Goal: Task Accomplishment & Management: Manage account settings

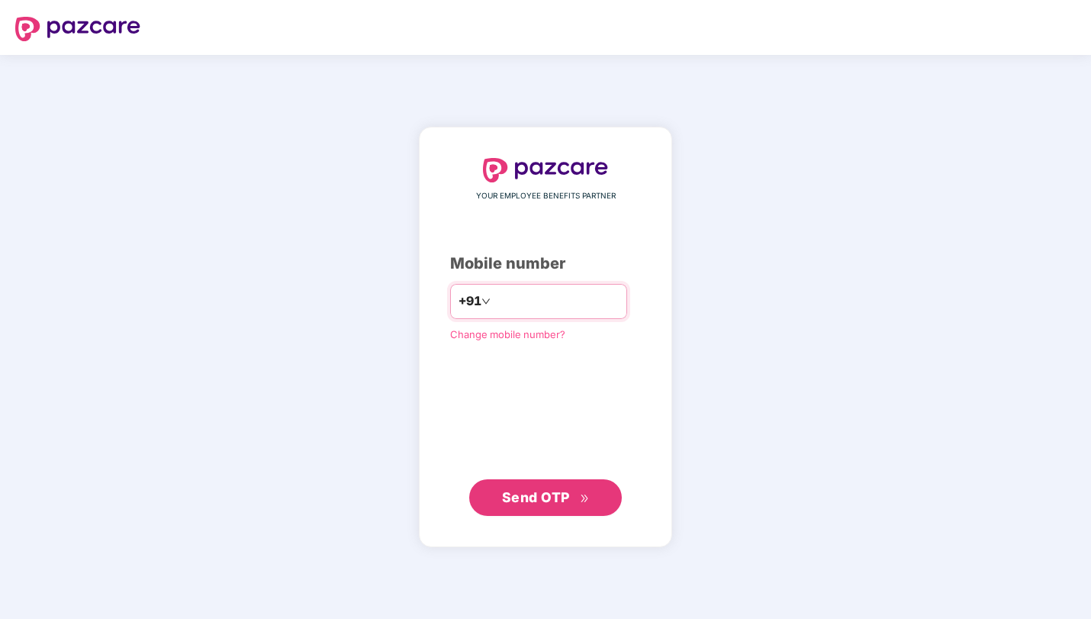
click at [511, 300] on input "number" at bounding box center [556, 301] width 125 height 24
type input "**********"
click at [537, 503] on span "Send OTP" at bounding box center [536, 497] width 68 height 16
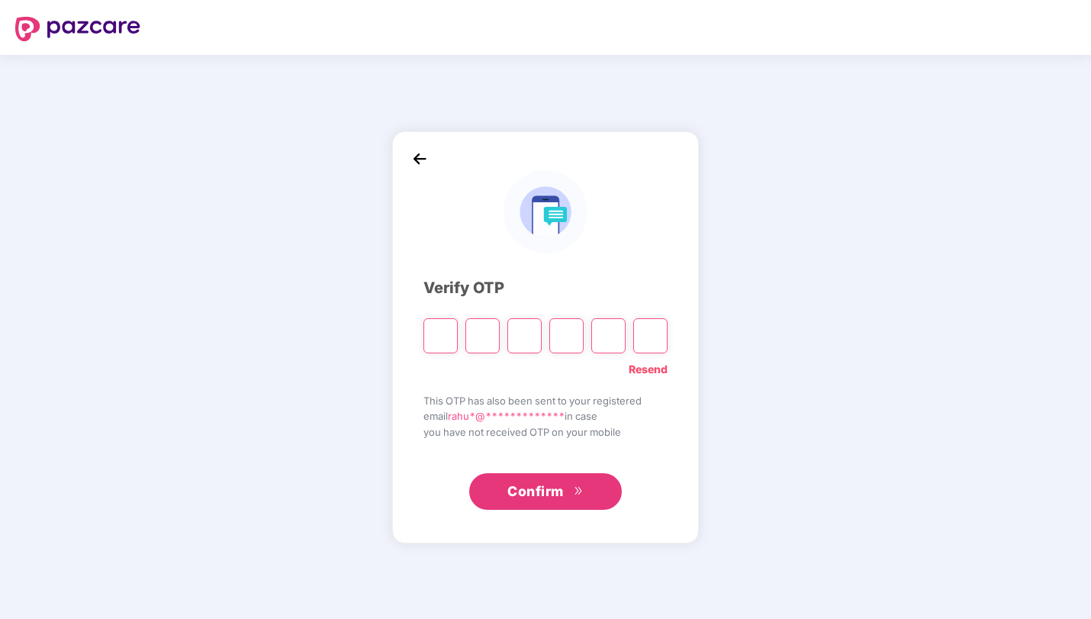
paste input "*"
type input "*"
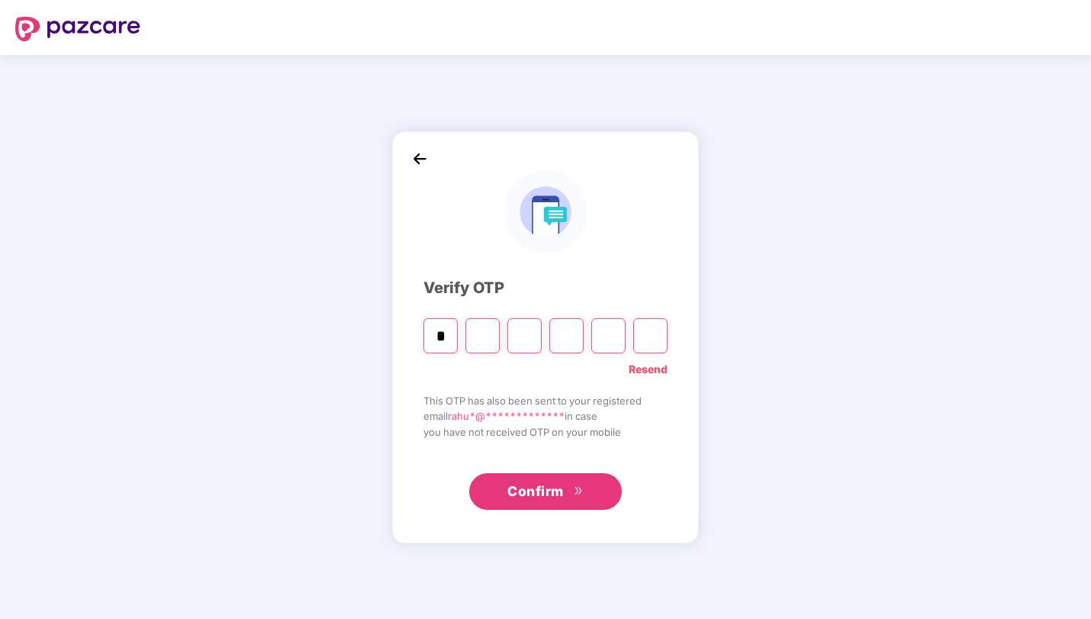
type input "*"
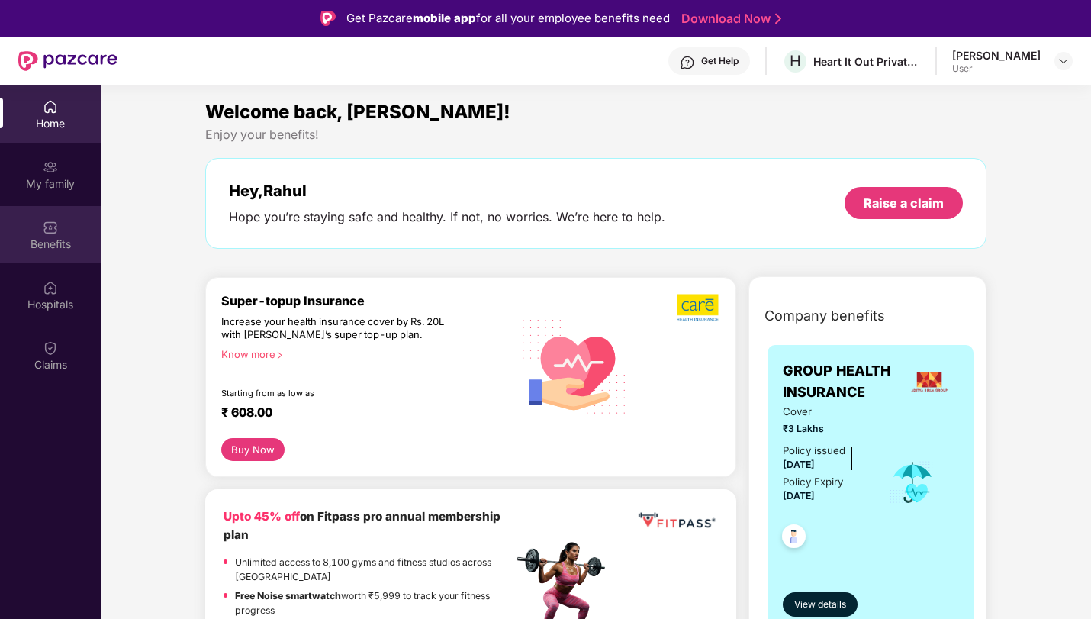
click at [69, 247] on div "Benefits" at bounding box center [50, 244] width 101 height 15
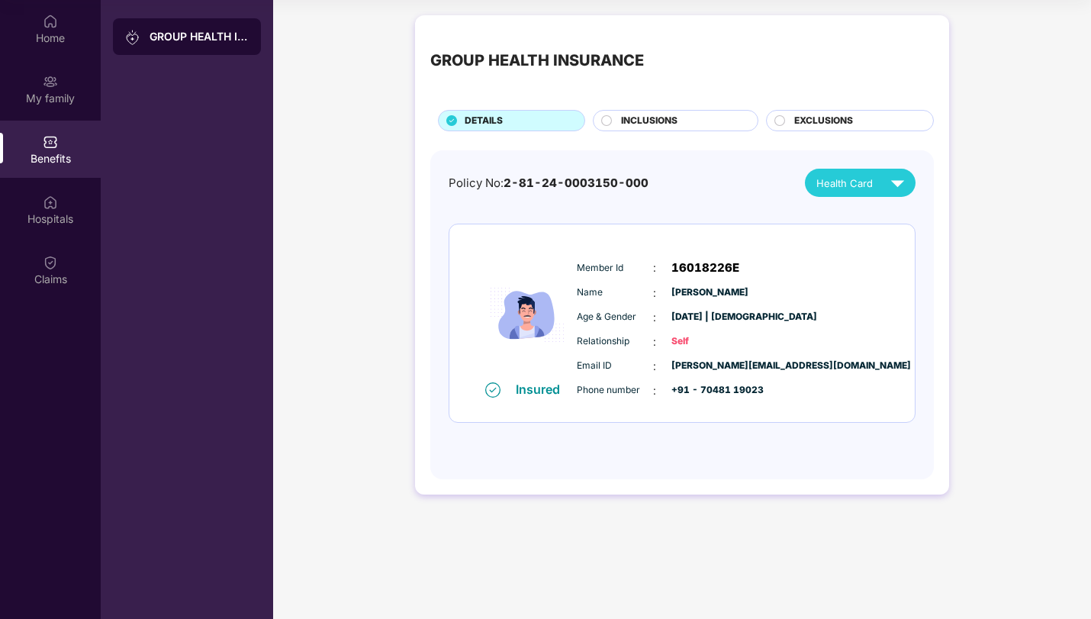
scroll to position [84, 0]
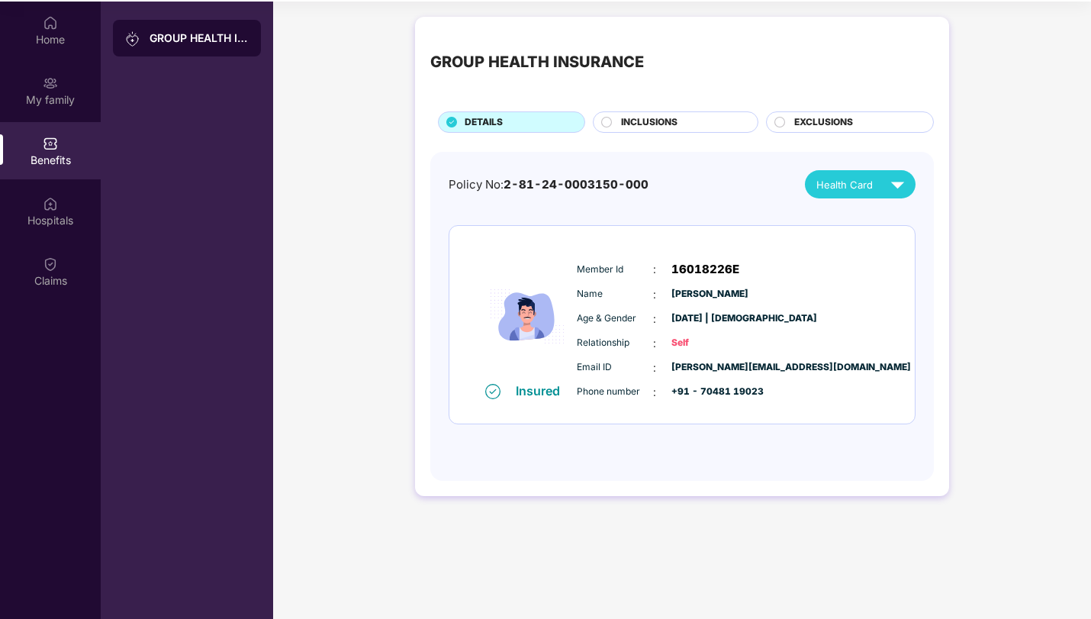
click at [698, 118] on div "INCLUSIONS" at bounding box center [682, 123] width 137 height 17
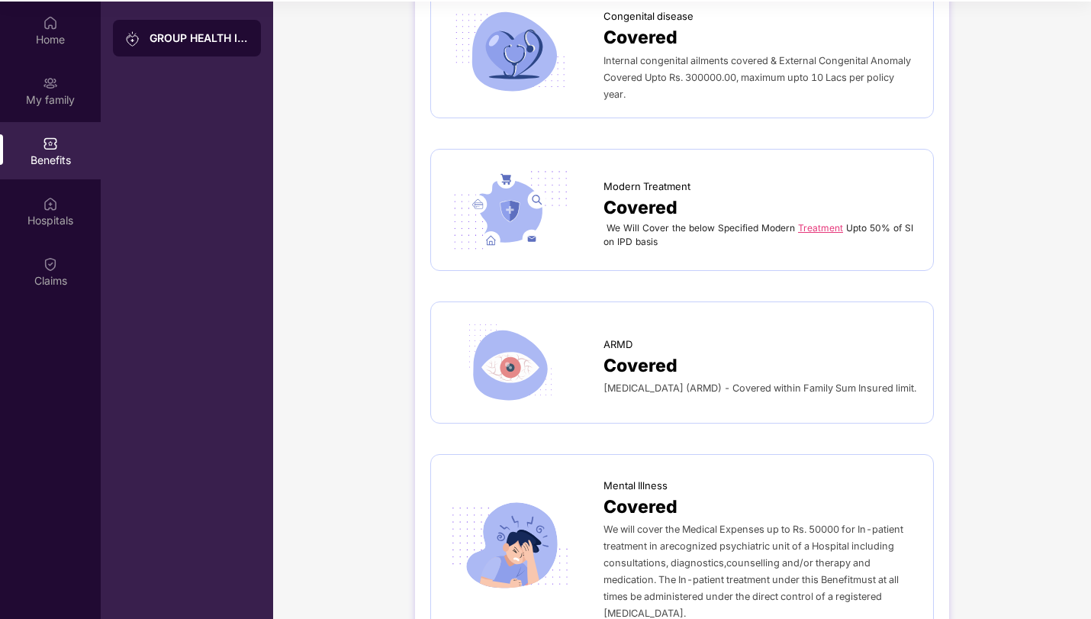
scroll to position [2621, 0]
